Goal: Information Seeking & Learning: Learn about a topic

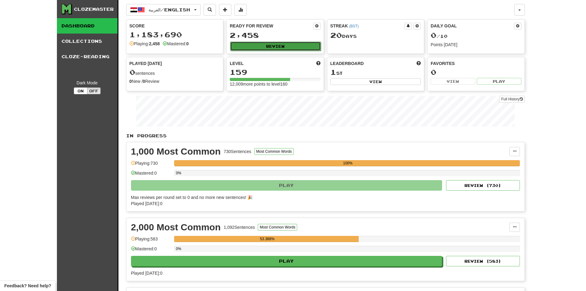
click at [300, 42] on button "Review" at bounding box center [275, 46] width 91 height 9
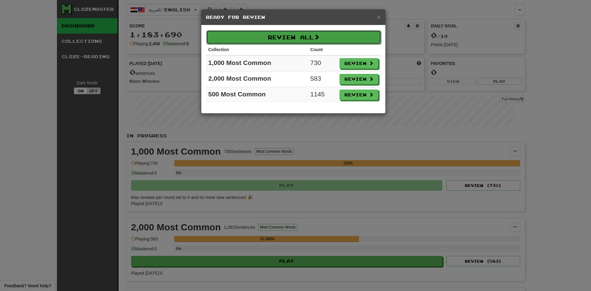
click at [337, 38] on button "Review All" at bounding box center [293, 37] width 175 height 14
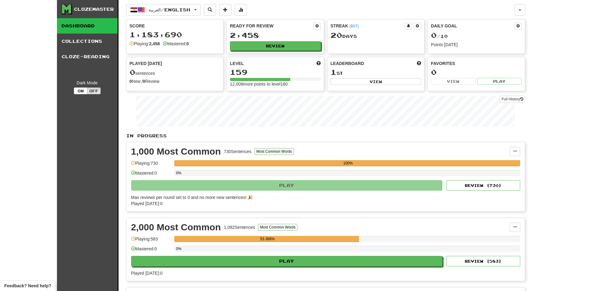
select select "********"
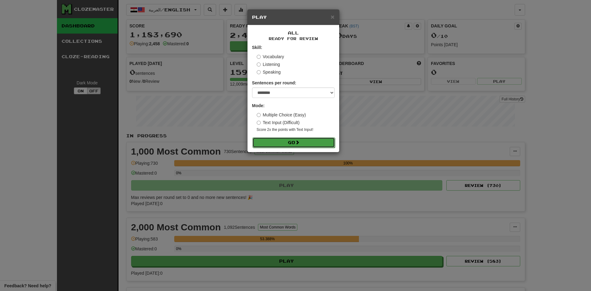
click at [294, 142] on button "Go" at bounding box center [293, 142] width 82 height 10
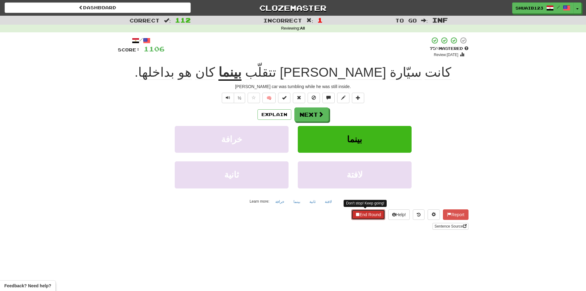
click at [355, 213] on span at bounding box center [357, 214] width 4 height 4
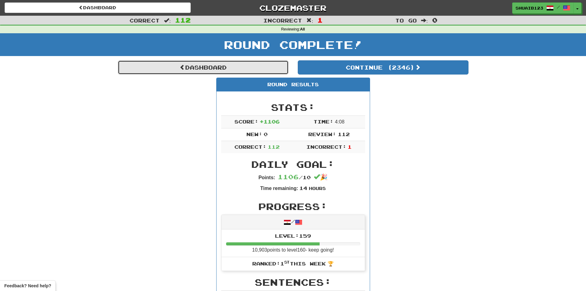
click at [262, 67] on link "Dashboard" at bounding box center [203, 67] width 171 height 14
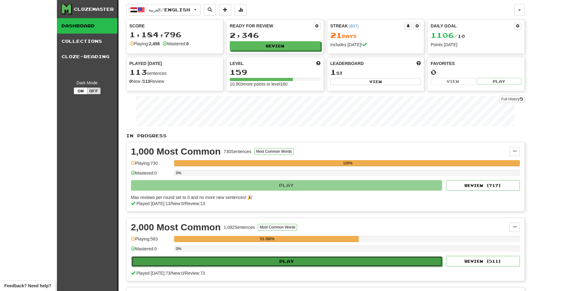
click at [329, 262] on button "Play" at bounding box center [286, 261] width 311 height 10
select select "********"
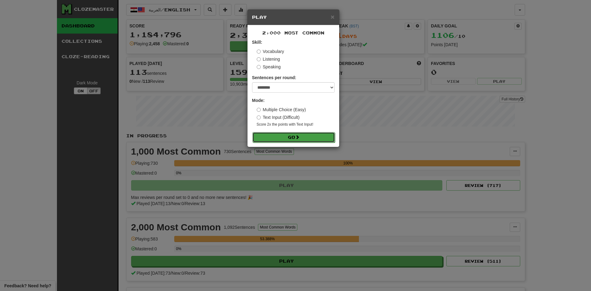
click at [304, 138] on button "Go" at bounding box center [293, 137] width 82 height 10
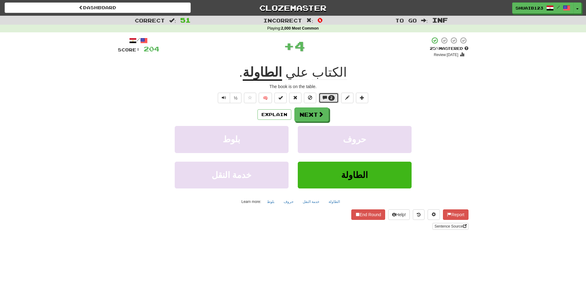
click at [329, 98] on span "2" at bounding box center [331, 98] width 6 height 6
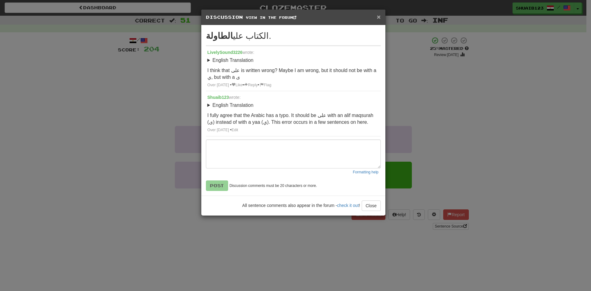
click at [378, 17] on span "×" at bounding box center [379, 16] width 4 height 7
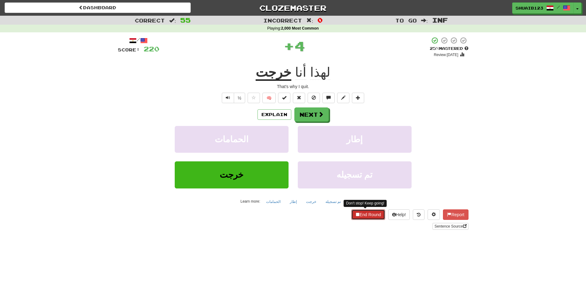
click at [375, 216] on button "End Round" at bounding box center [368, 214] width 34 height 10
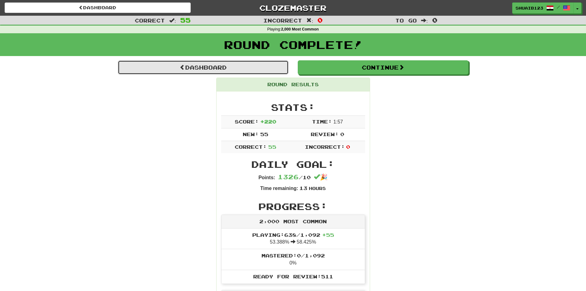
click at [271, 65] on link "Dashboard" at bounding box center [203, 67] width 171 height 14
